Goal: Task Accomplishment & Management: Use online tool/utility

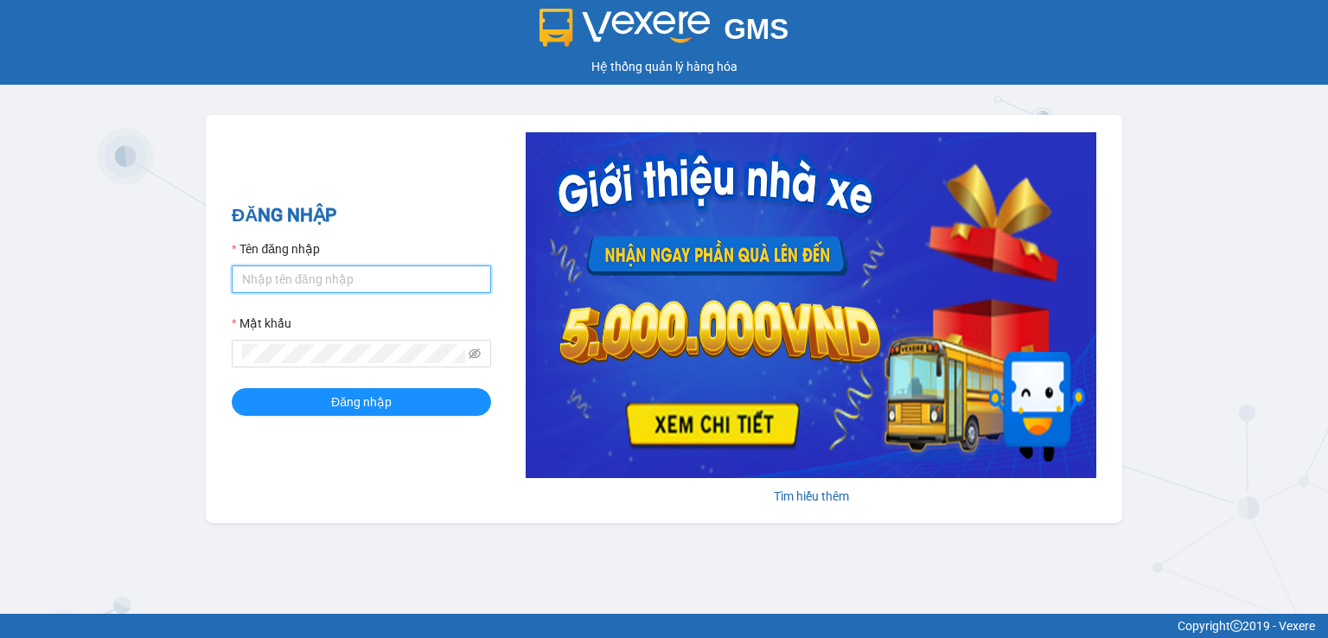
type input "[DOMAIN_NAME]"
drag, startPoint x: 1283, startPoint y: 1, endPoint x: 827, endPoint y: 196, distance: 496.7
click at [827, 196] on img at bounding box center [811, 305] width 571 height 346
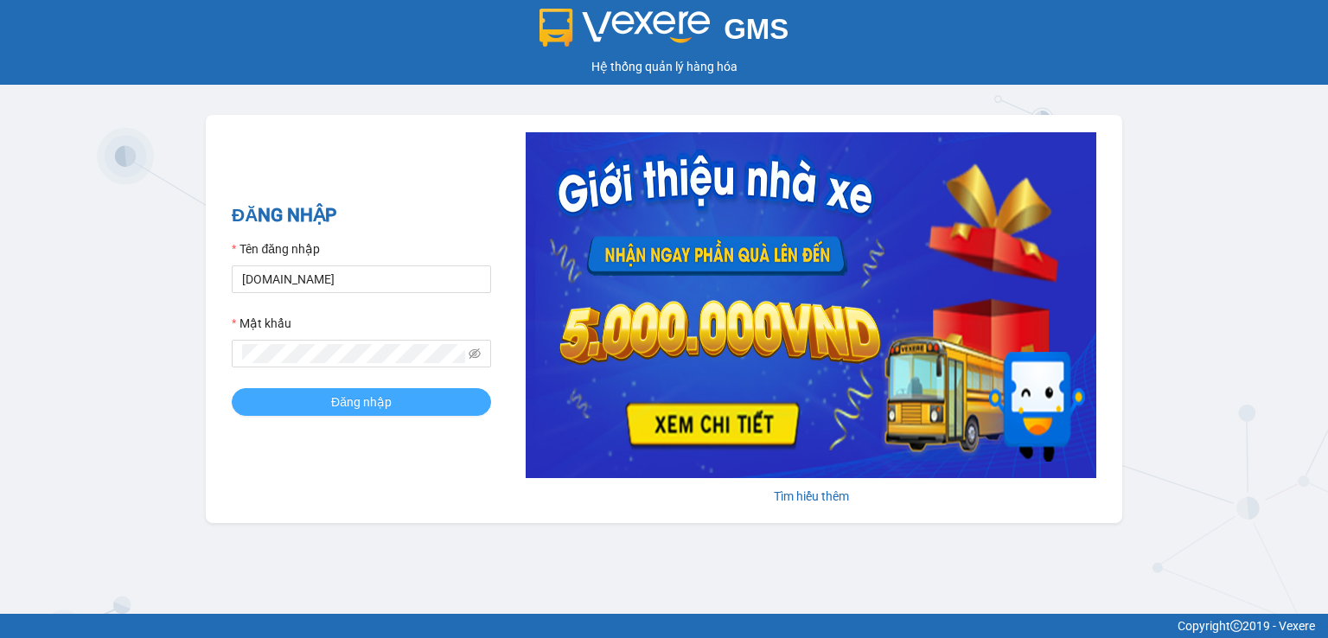
click at [335, 404] on span "Đăng nhập" at bounding box center [361, 402] width 61 height 19
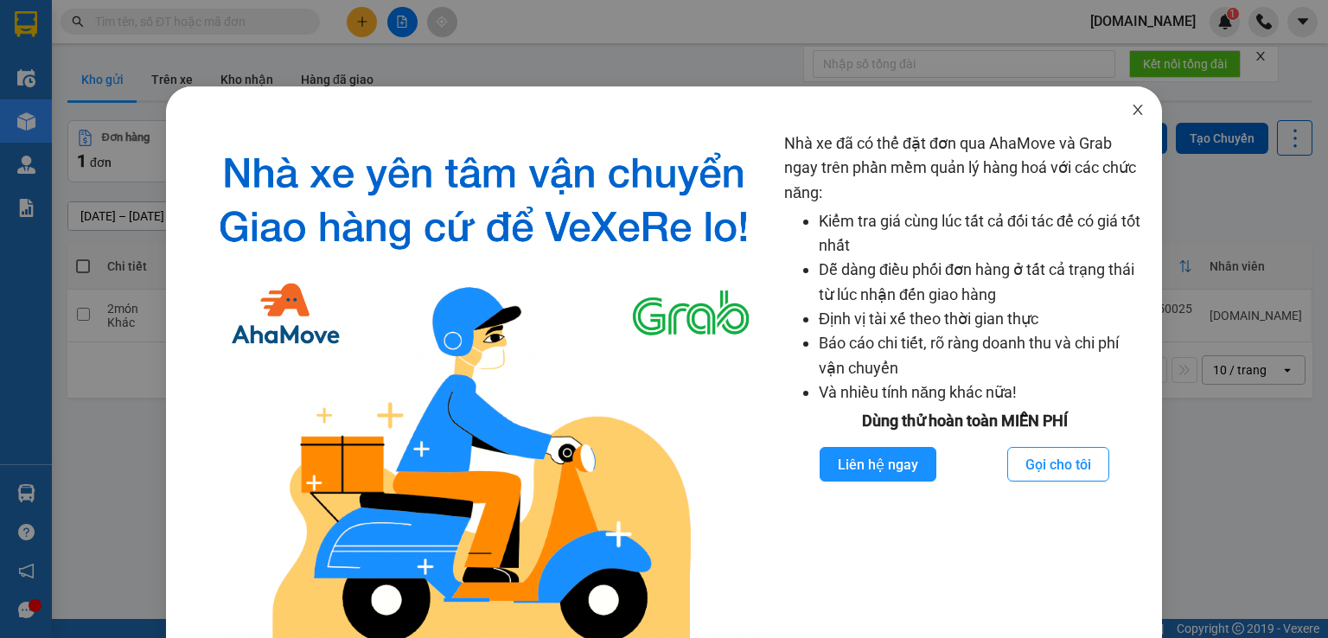
click at [1131, 105] on icon "close" at bounding box center [1138, 110] width 14 height 14
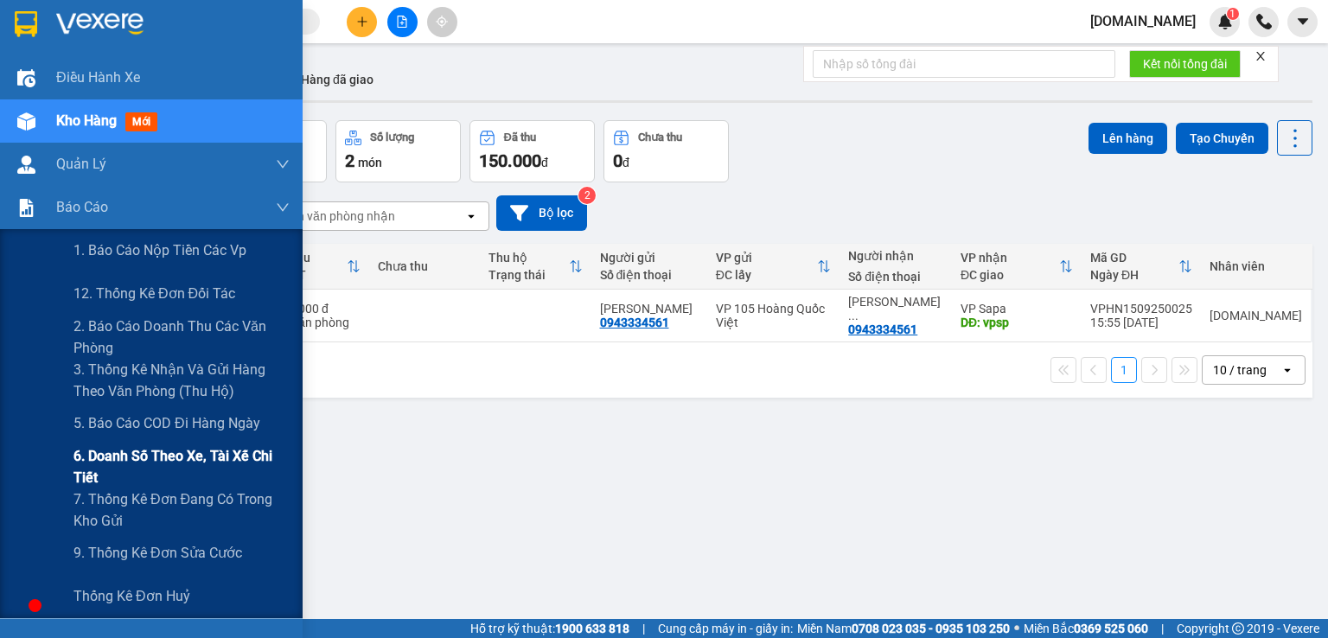
click at [107, 461] on span "6. Doanh số theo xe, tài xế chi tiết" at bounding box center [182, 466] width 216 height 43
